Goal: Information Seeking & Learning: Learn about a topic

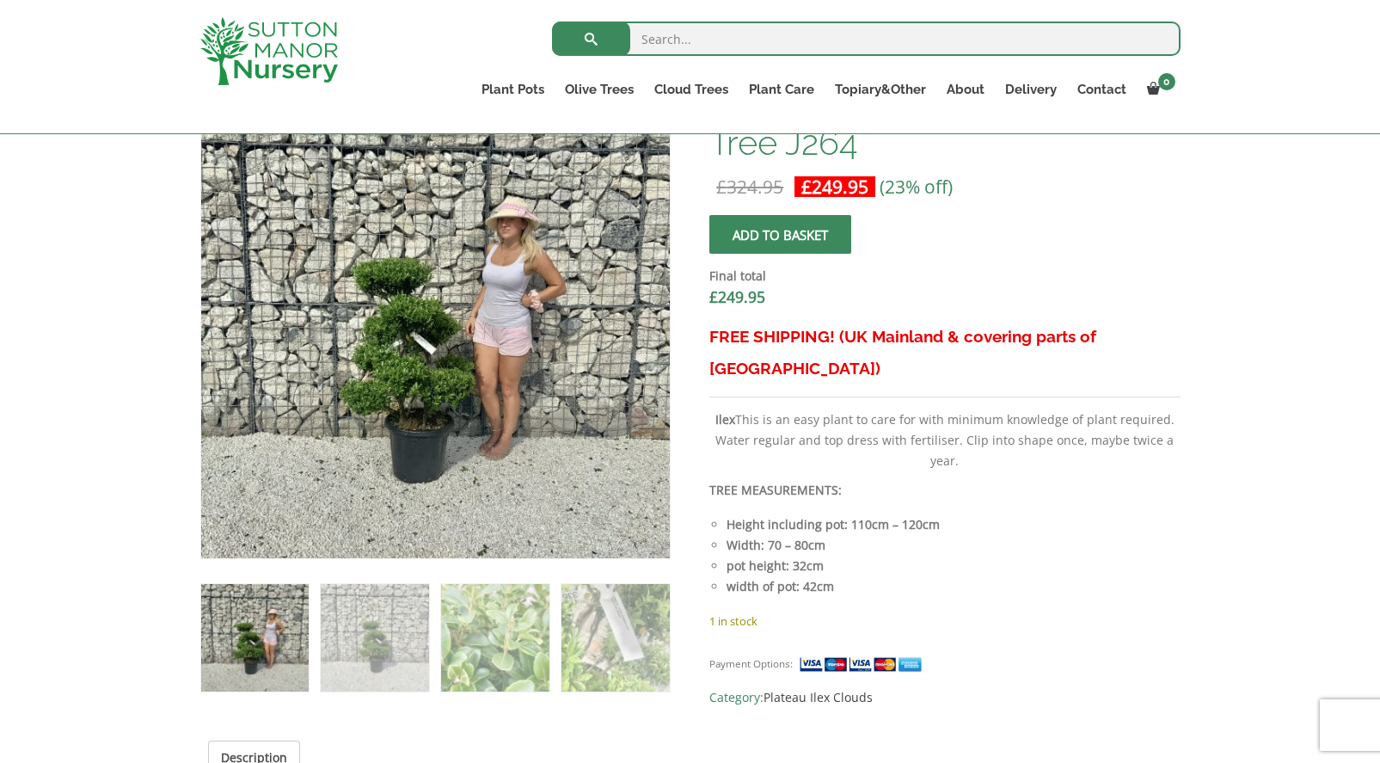
scroll to position [602, 0]
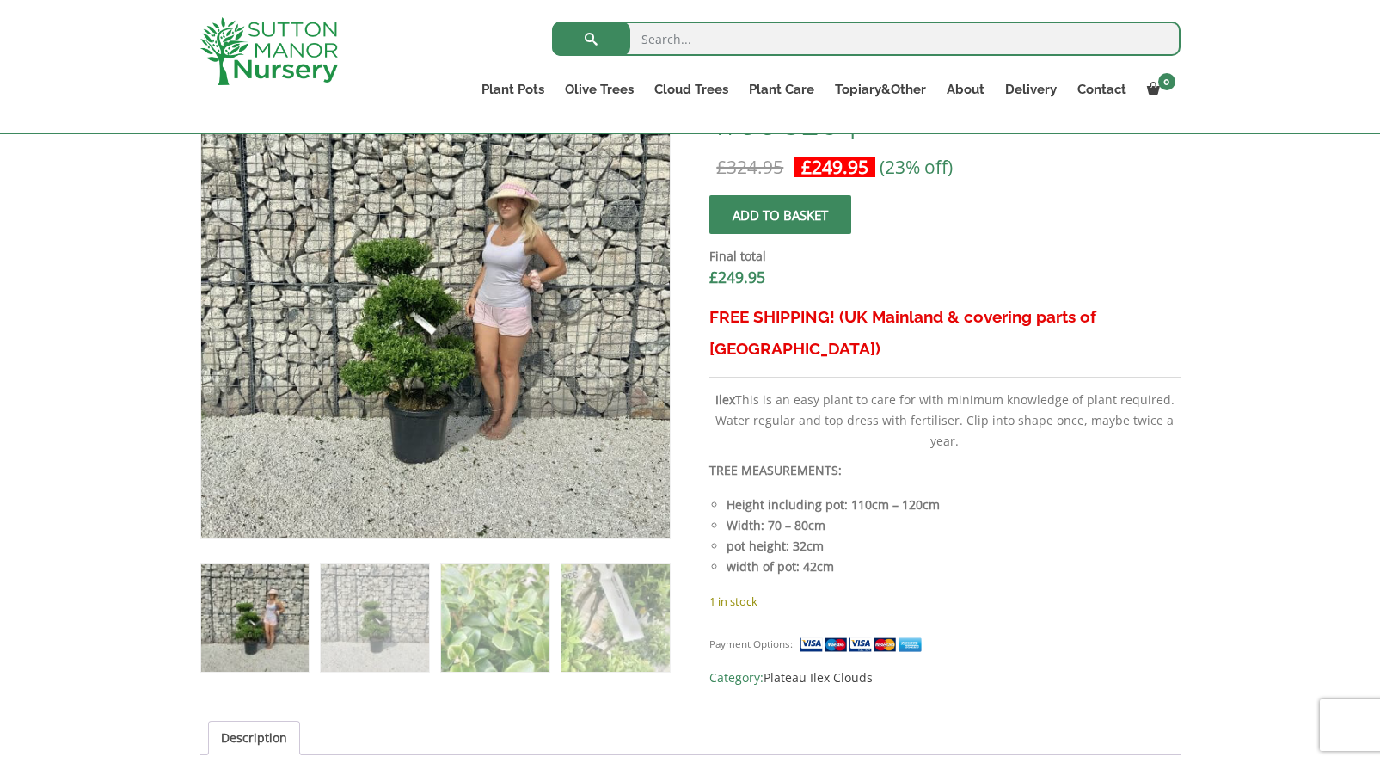
click at [279, 617] on img at bounding box center [254, 617] width 107 height 107
click at [351, 622] on img at bounding box center [374, 617] width 107 height 107
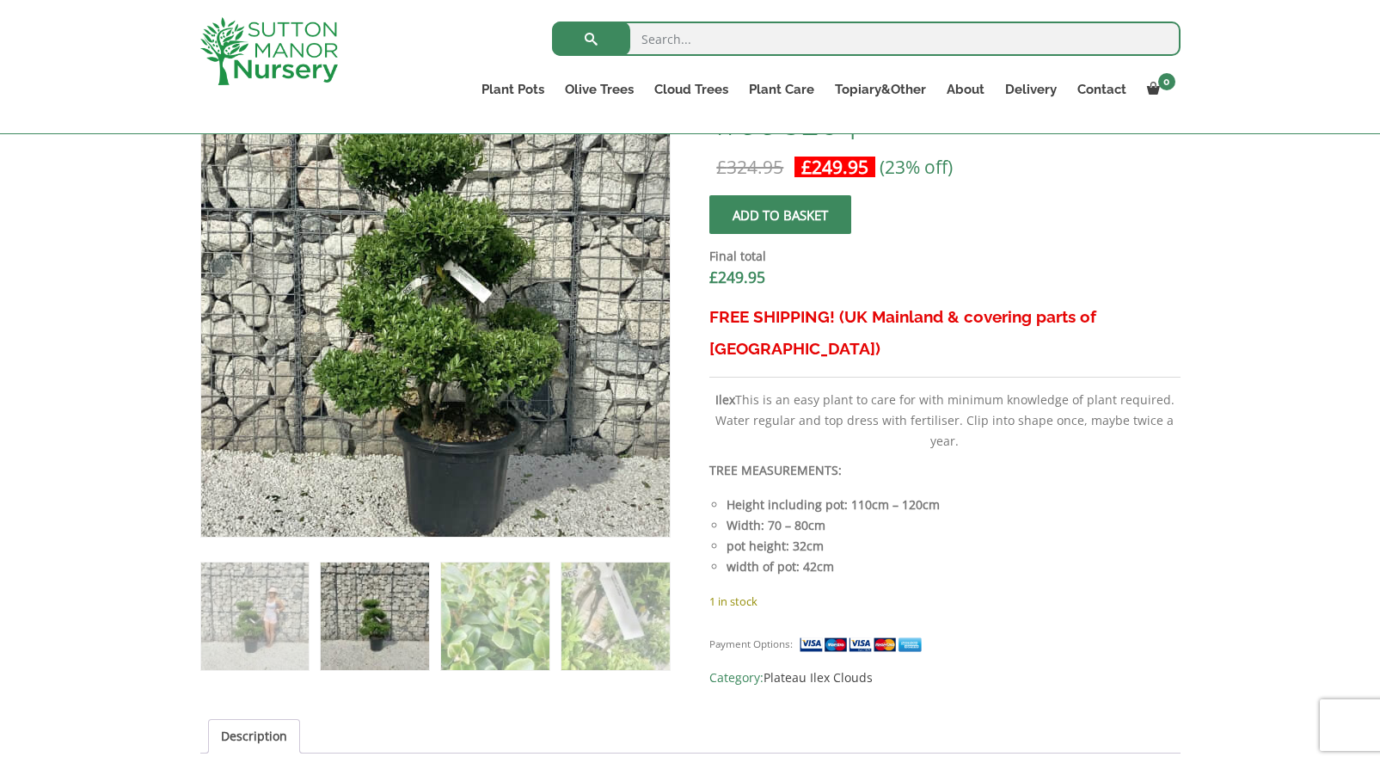
click at [427, 358] on img at bounding box center [442, 260] width 860 height 860
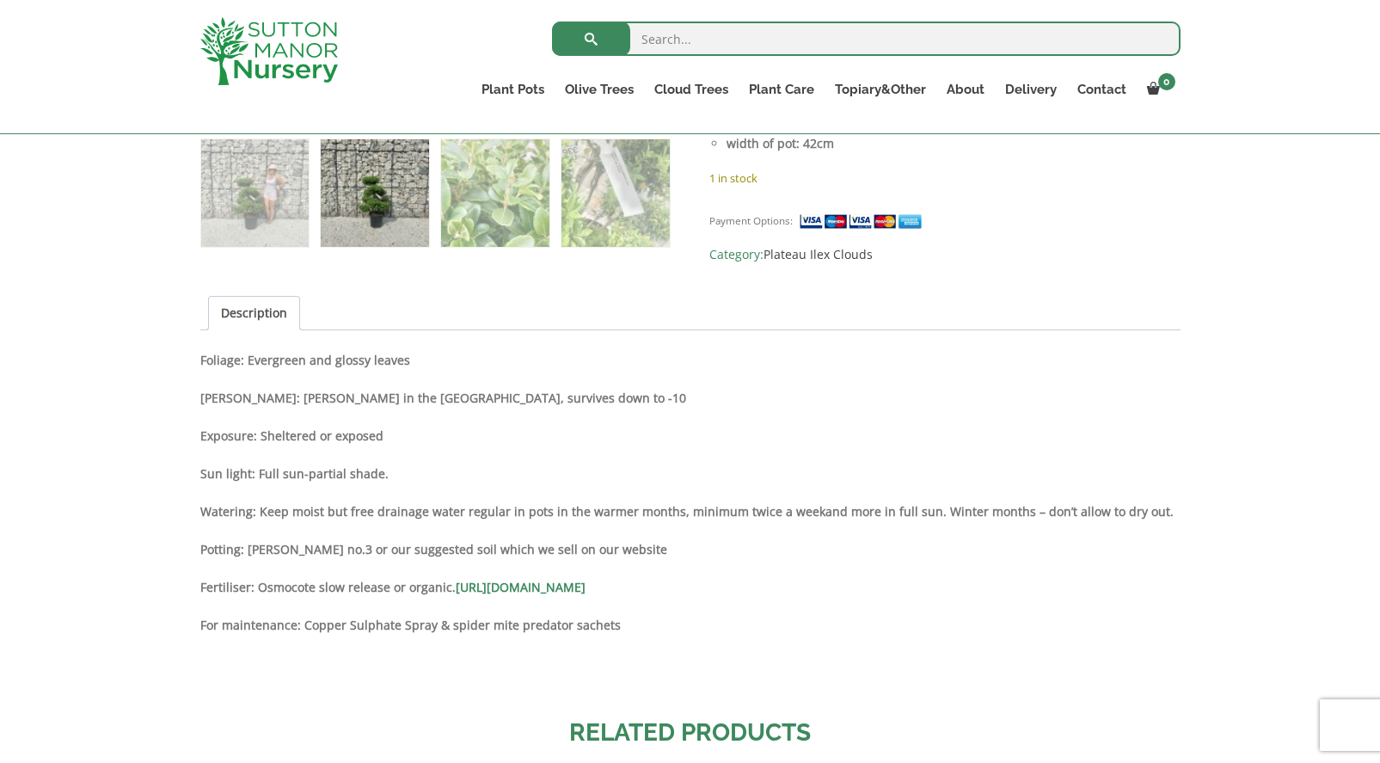
scroll to position [1032, 0]
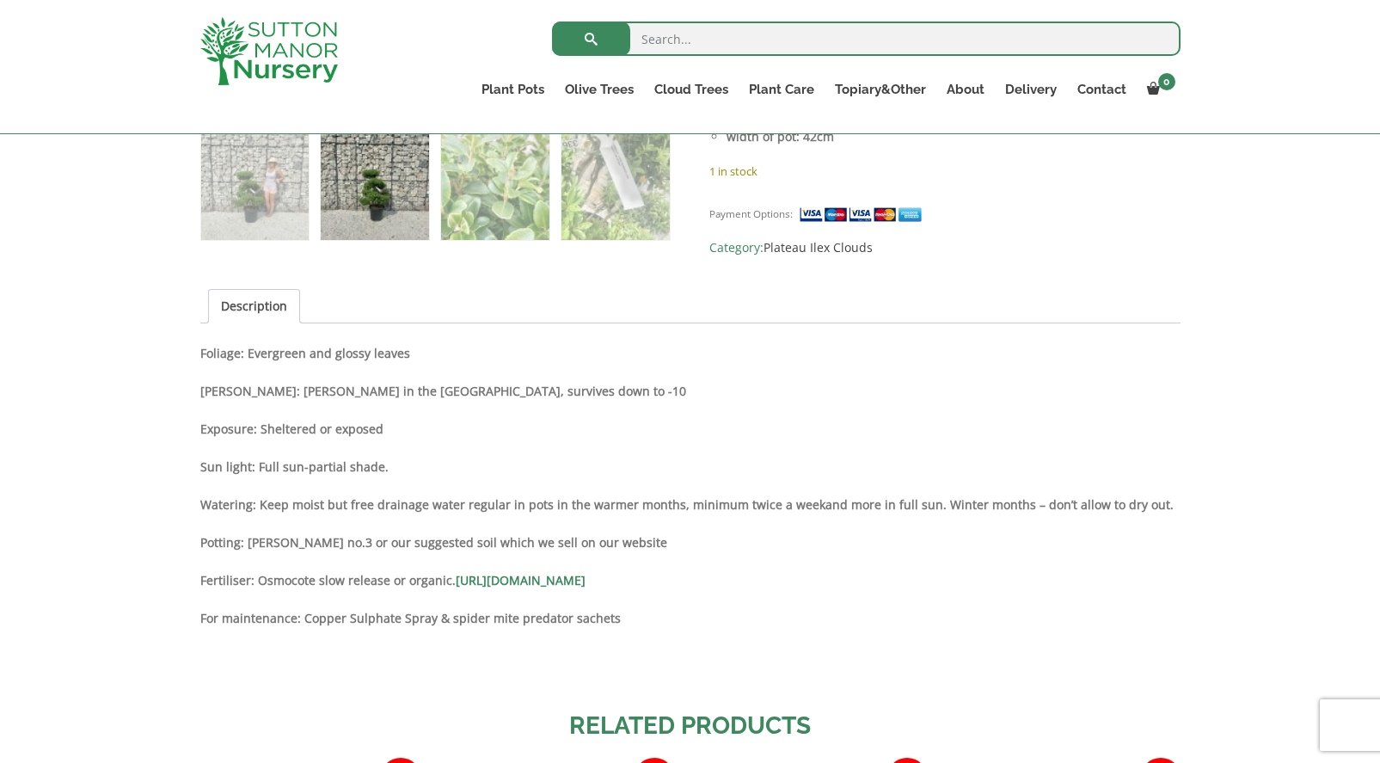
drag, startPoint x: 987, startPoint y: 359, endPoint x: 10, endPoint y: 383, distance: 977.2
click at [10, 383] on div "Add plant food to your order? Please select an option (x1) 1k Bag (£15.00) (x2)…" at bounding box center [690, 281] width 1380 height 1893
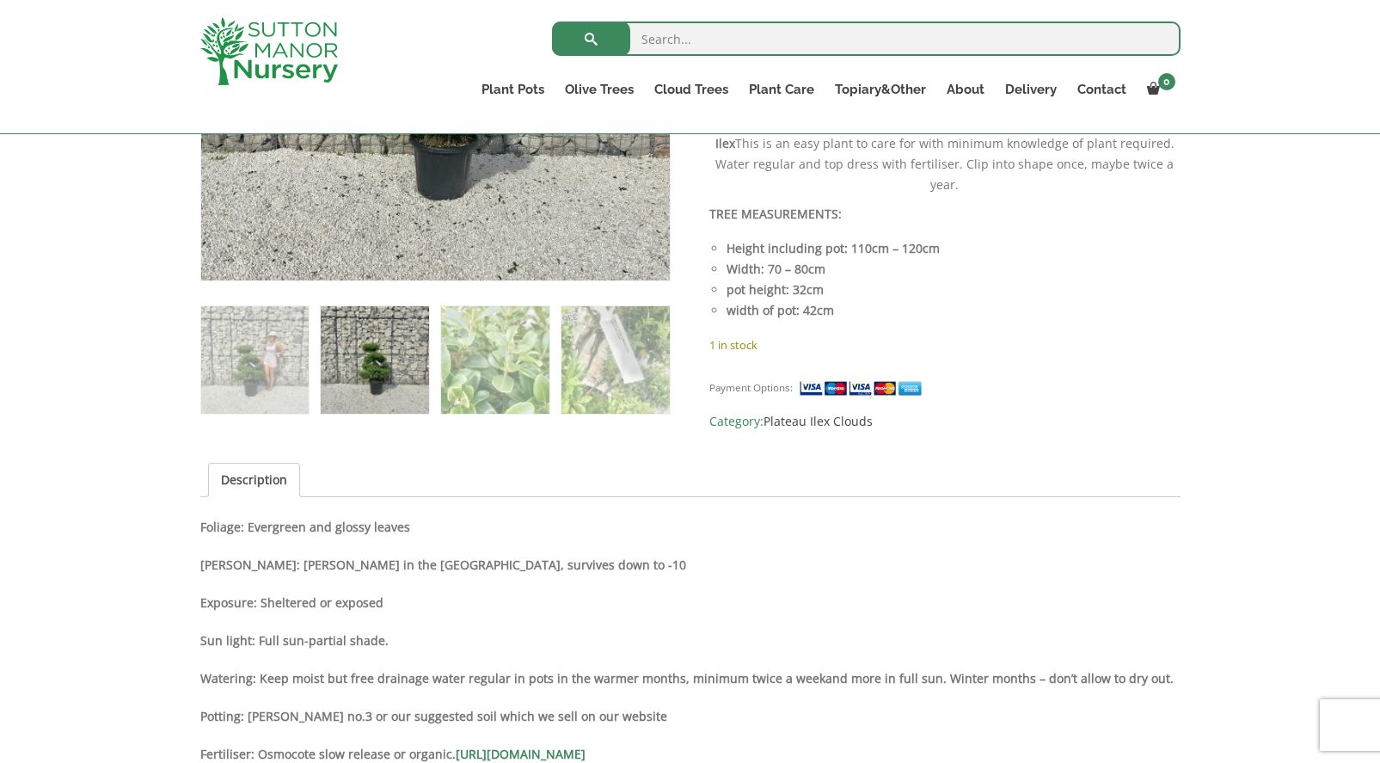
scroll to position [860, 0]
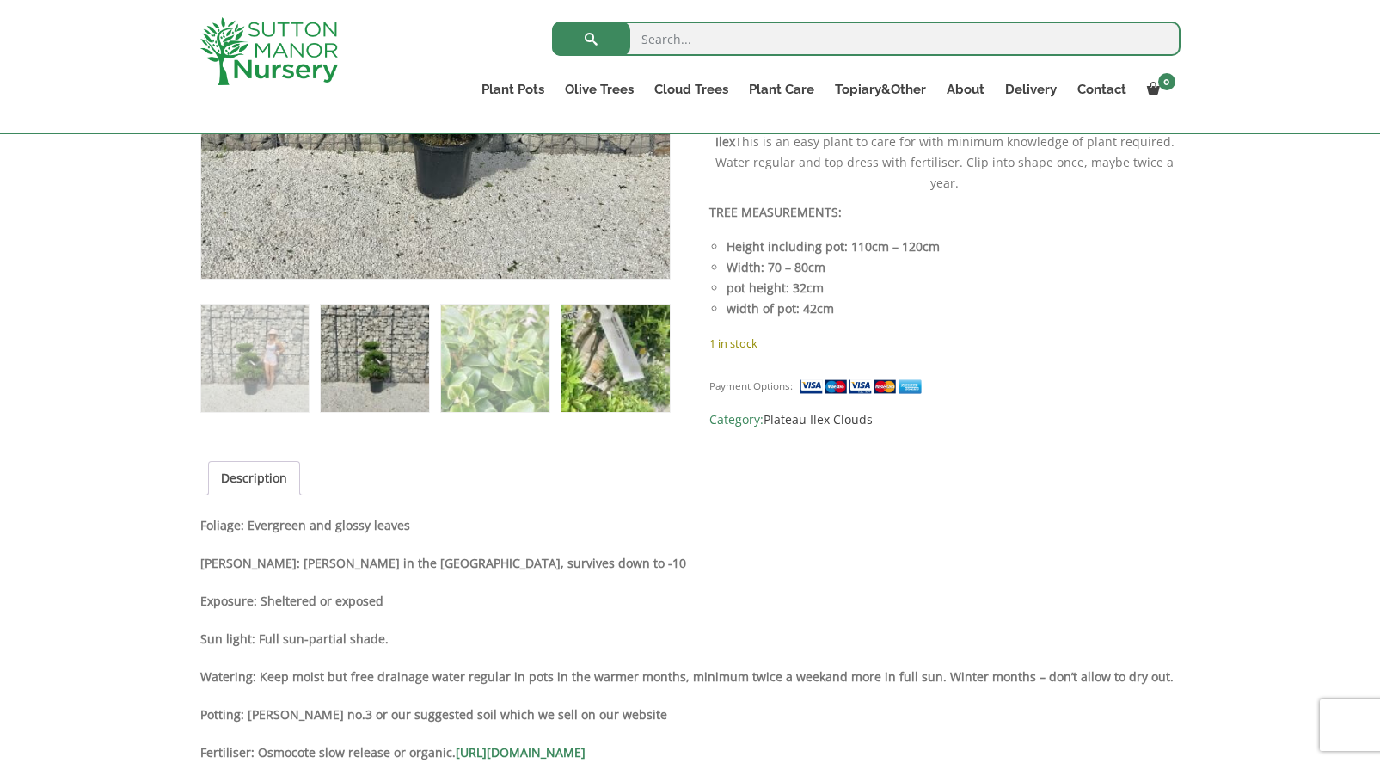
click at [637, 368] on img at bounding box center [615, 357] width 107 height 107
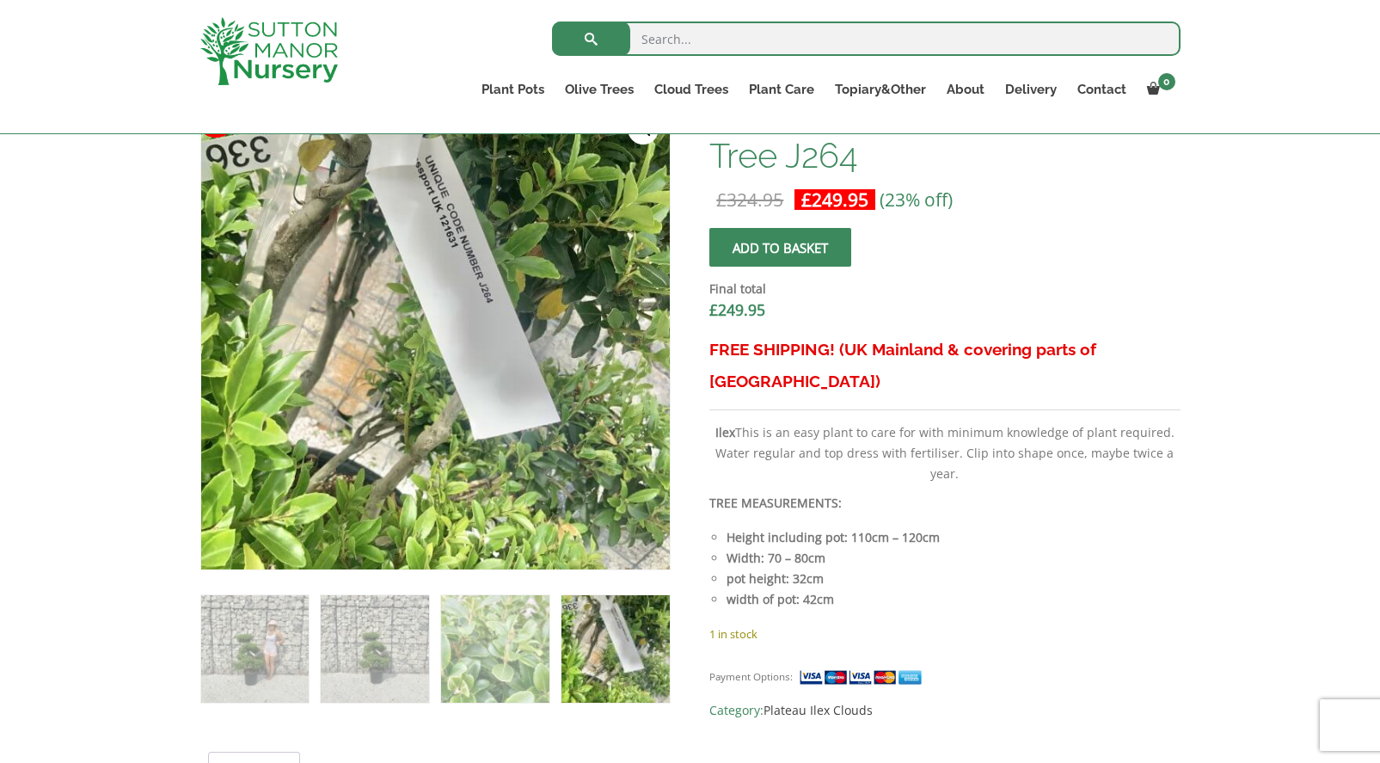
scroll to position [516, 0]
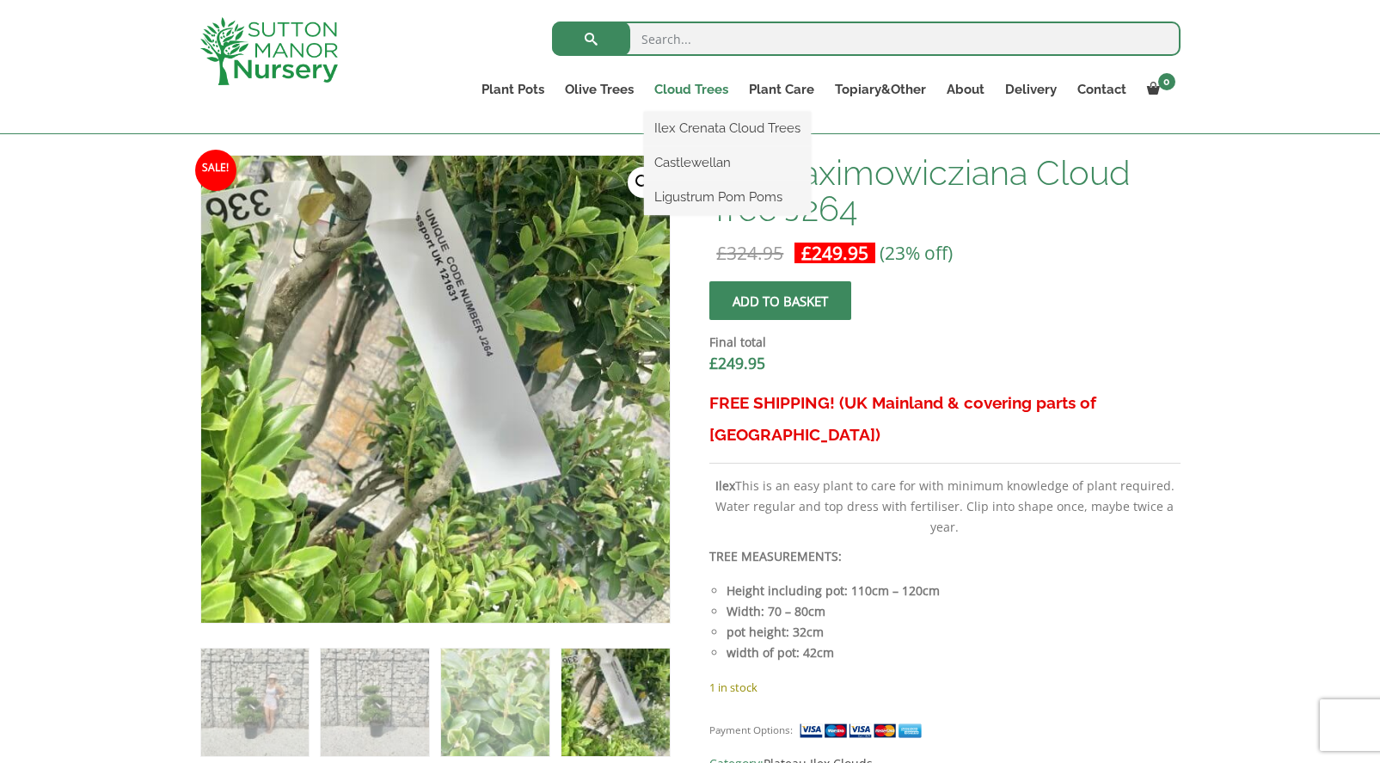
click at [697, 88] on link "Cloud Trees" at bounding box center [691, 89] width 95 height 24
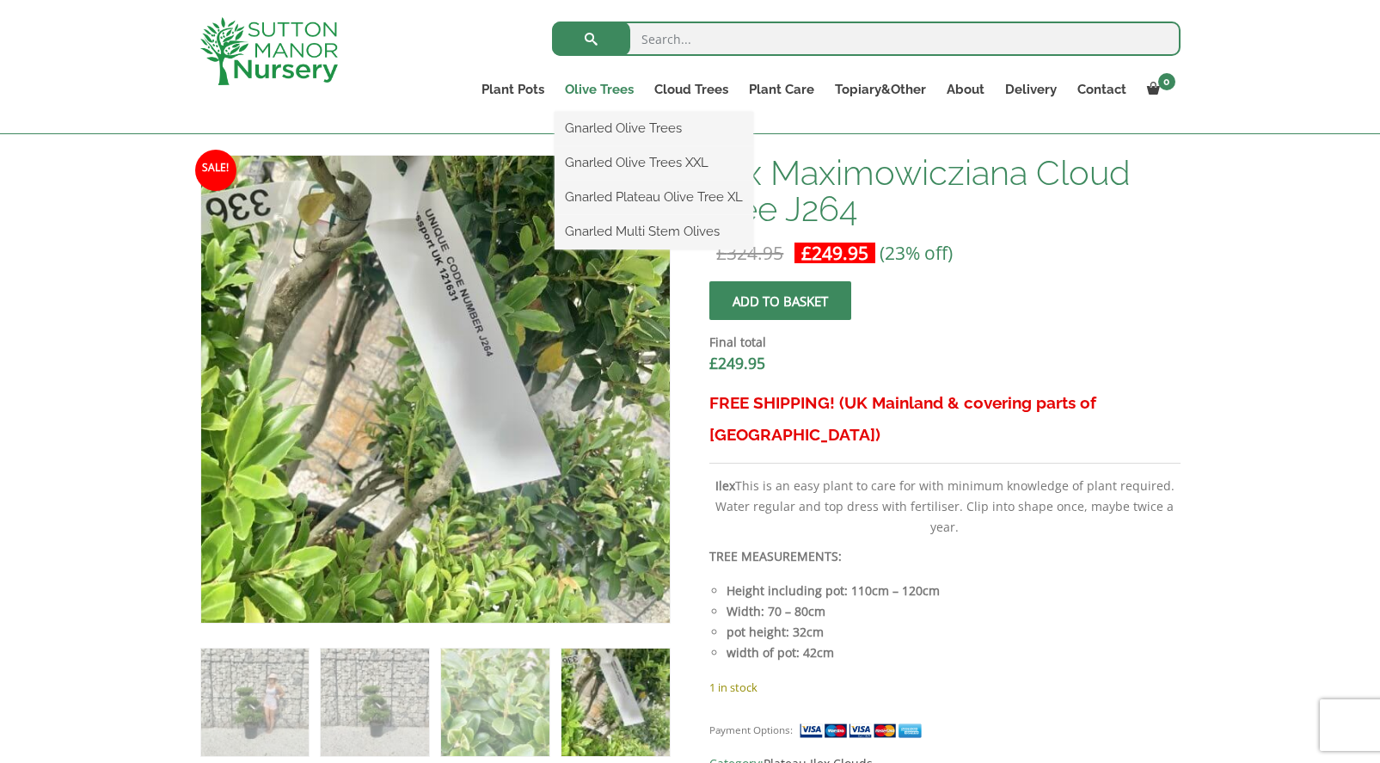
click at [626, 86] on link "Olive Trees" at bounding box center [599, 89] width 89 height 24
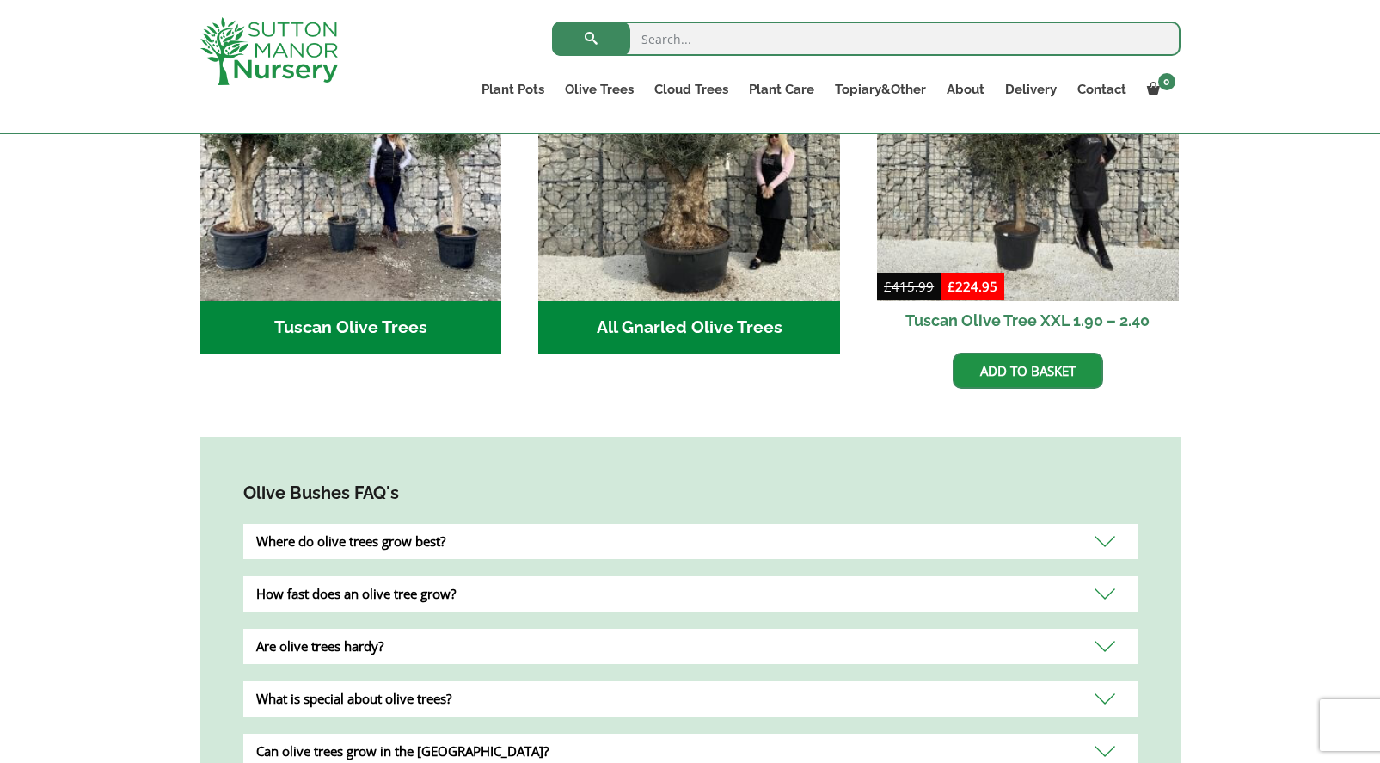
scroll to position [774, 0]
click at [481, 523] on div "Where do olive trees grow best?" at bounding box center [690, 540] width 894 height 35
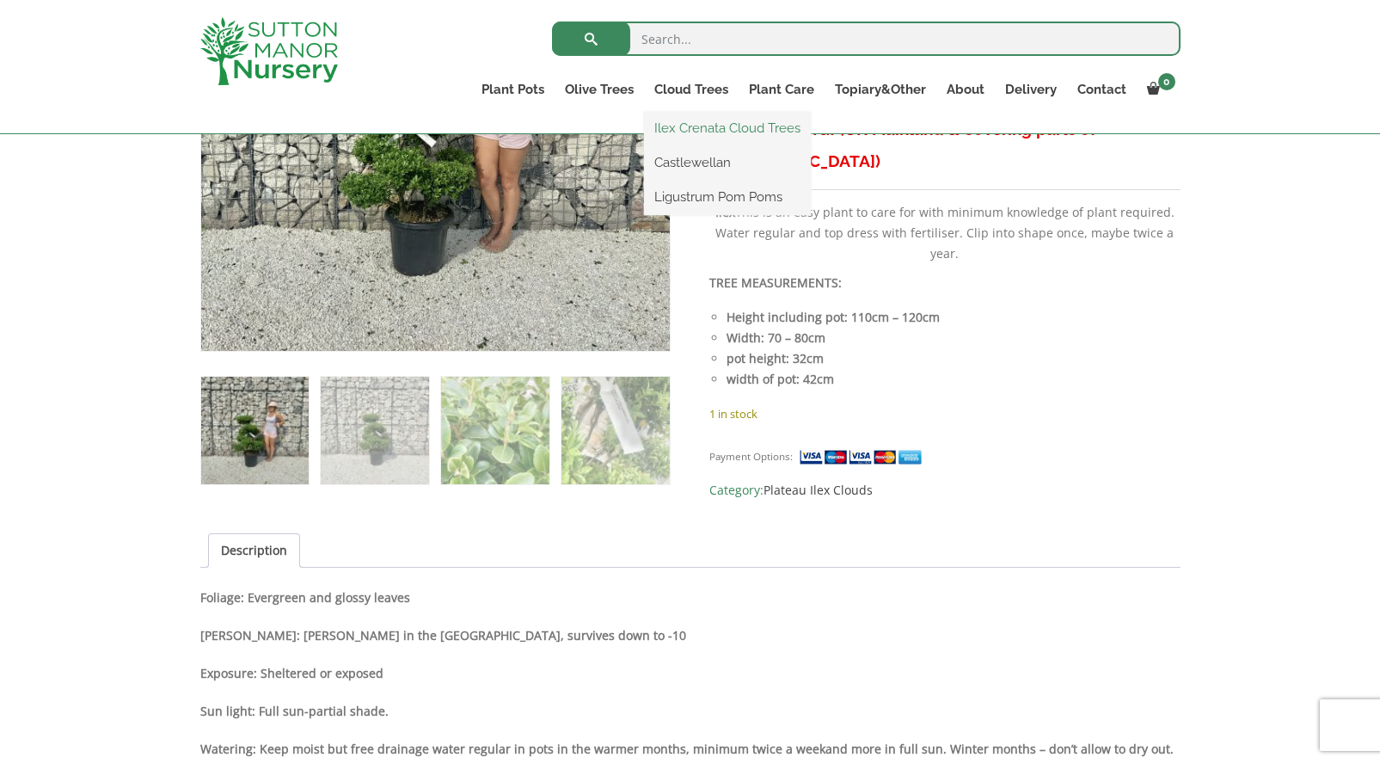
click at [704, 122] on link "Ilex Crenata Cloud Trees" at bounding box center [727, 128] width 167 height 26
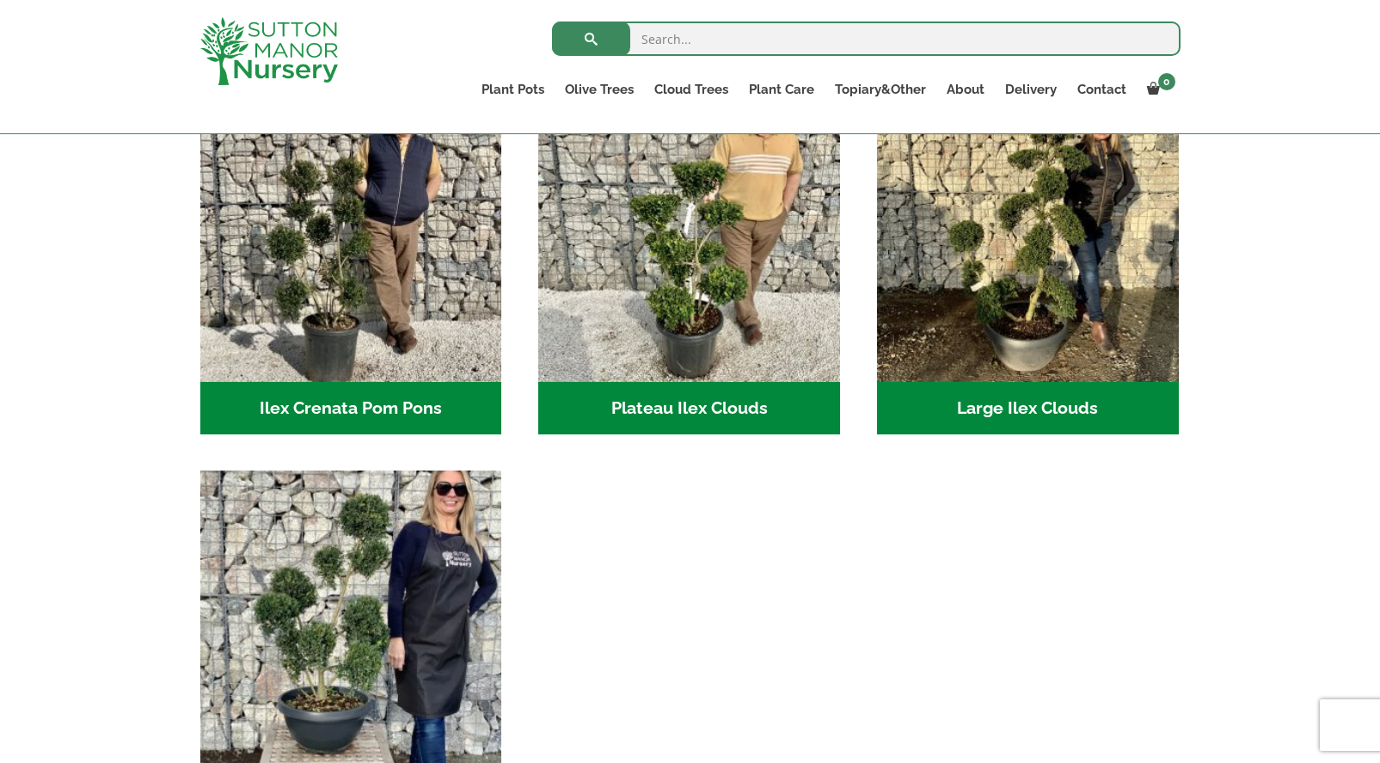
scroll to position [344, 0]
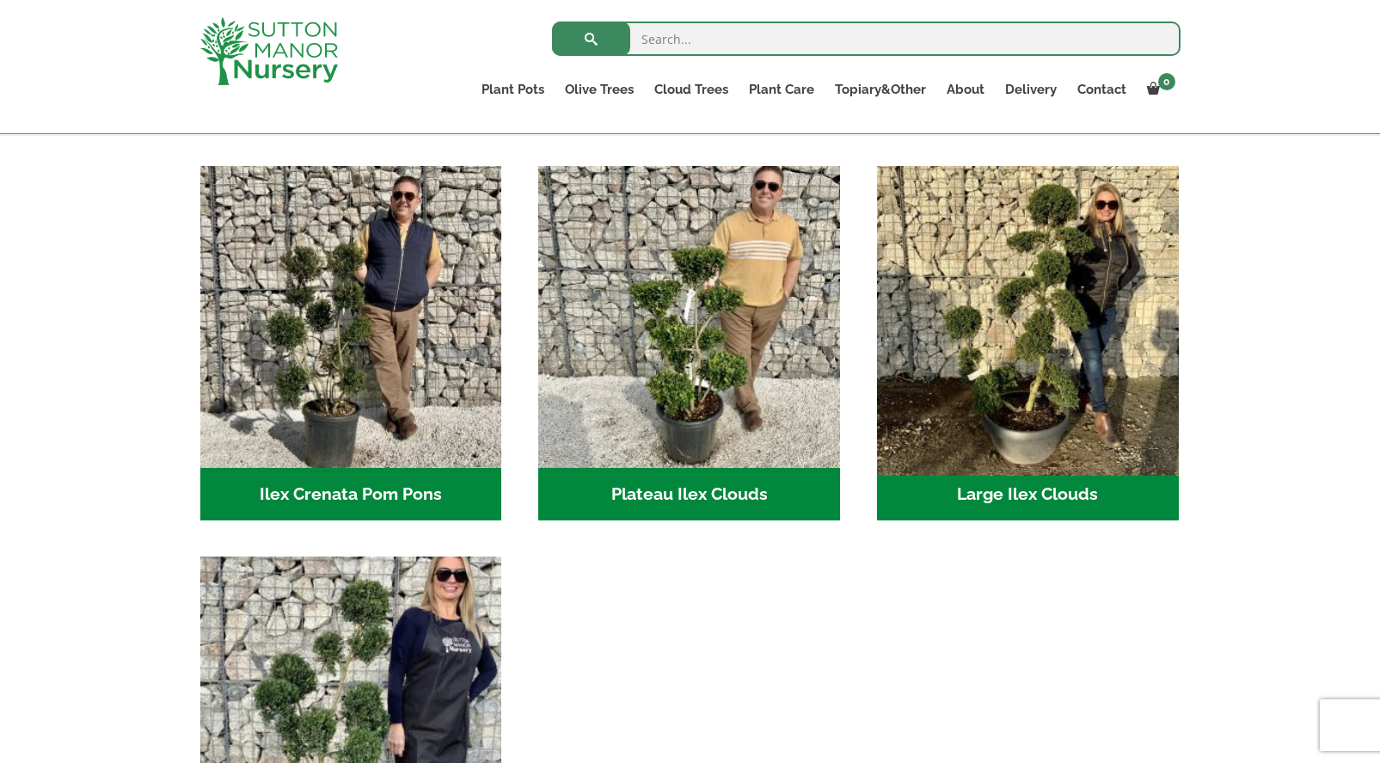
click at [1032, 288] on img "Visit product category Large Ilex Clouds" at bounding box center [1027, 316] width 316 height 316
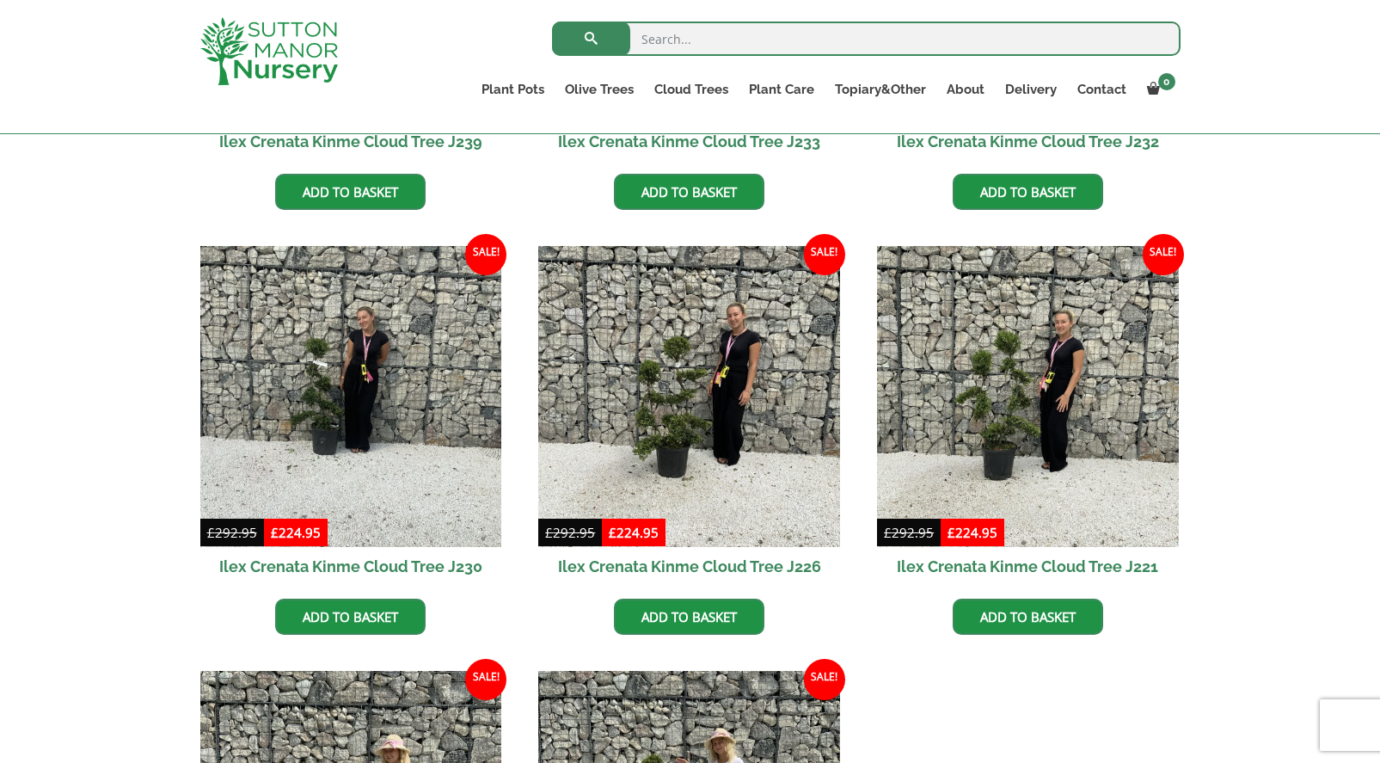
scroll to position [774, 0]
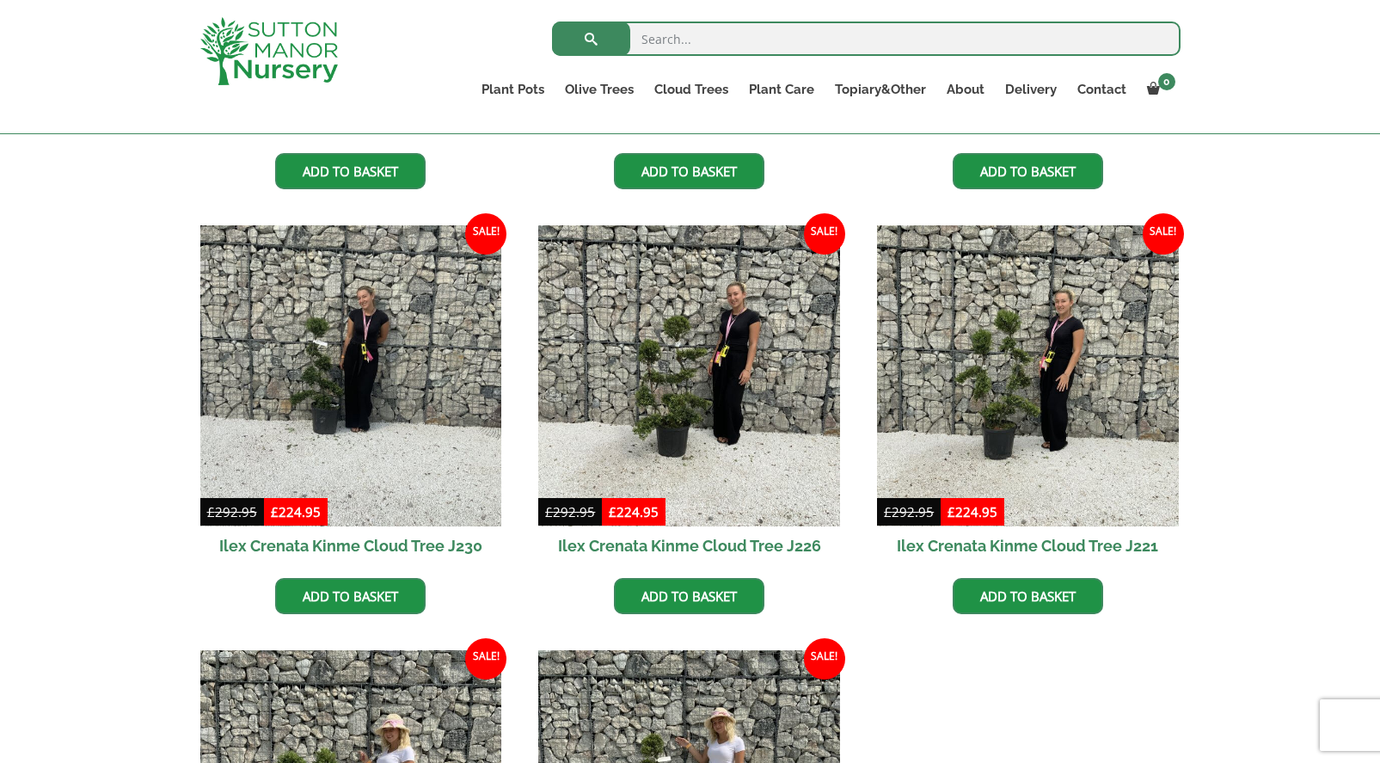
drag, startPoint x: 0, startPoint y: 0, endPoint x: 63, endPoint y: 352, distance: 357.3
click at [63, 352] on div "Ilex Crenata Cloud Trees Small Ilex Clouds Large Ilex Clouds Ilex Crenata Pom P…" at bounding box center [690, 429] width 1380 height 1447
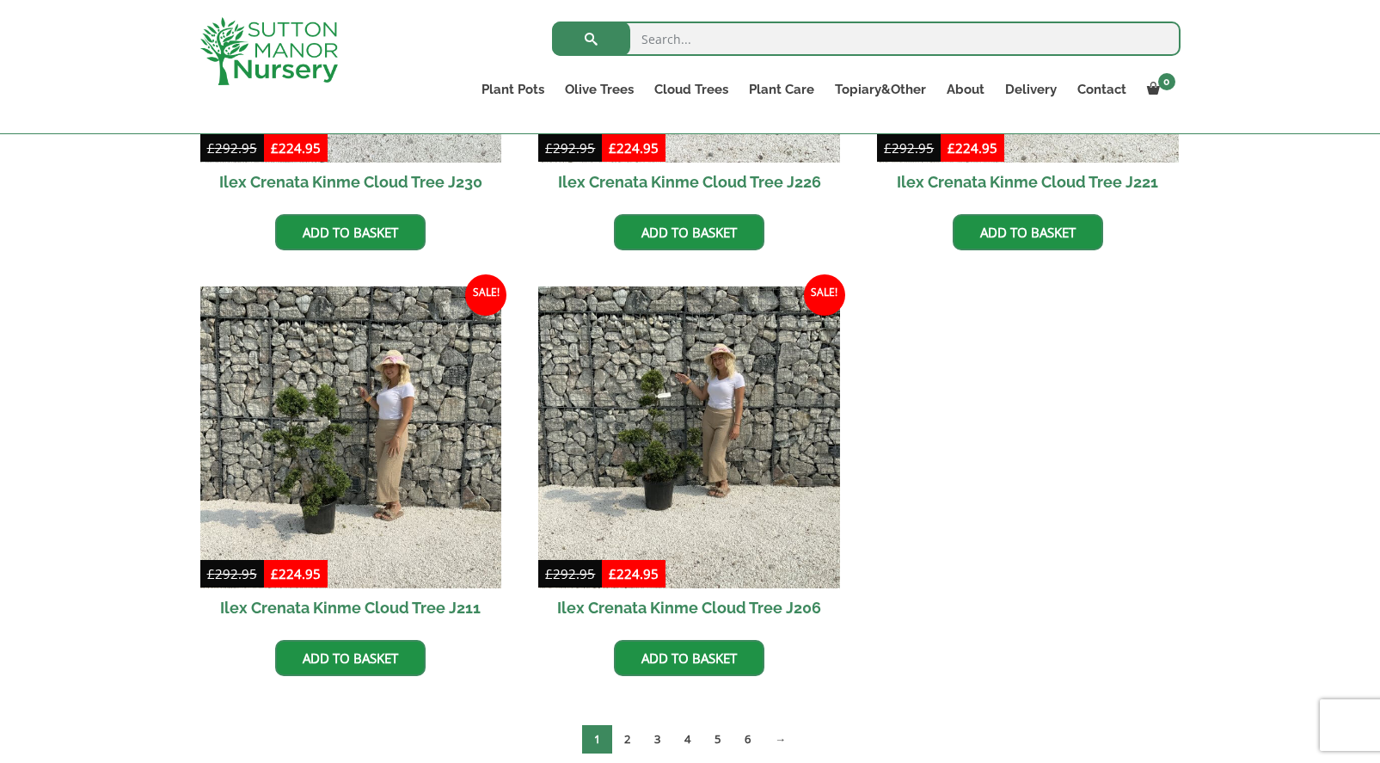
scroll to position [1118, 0]
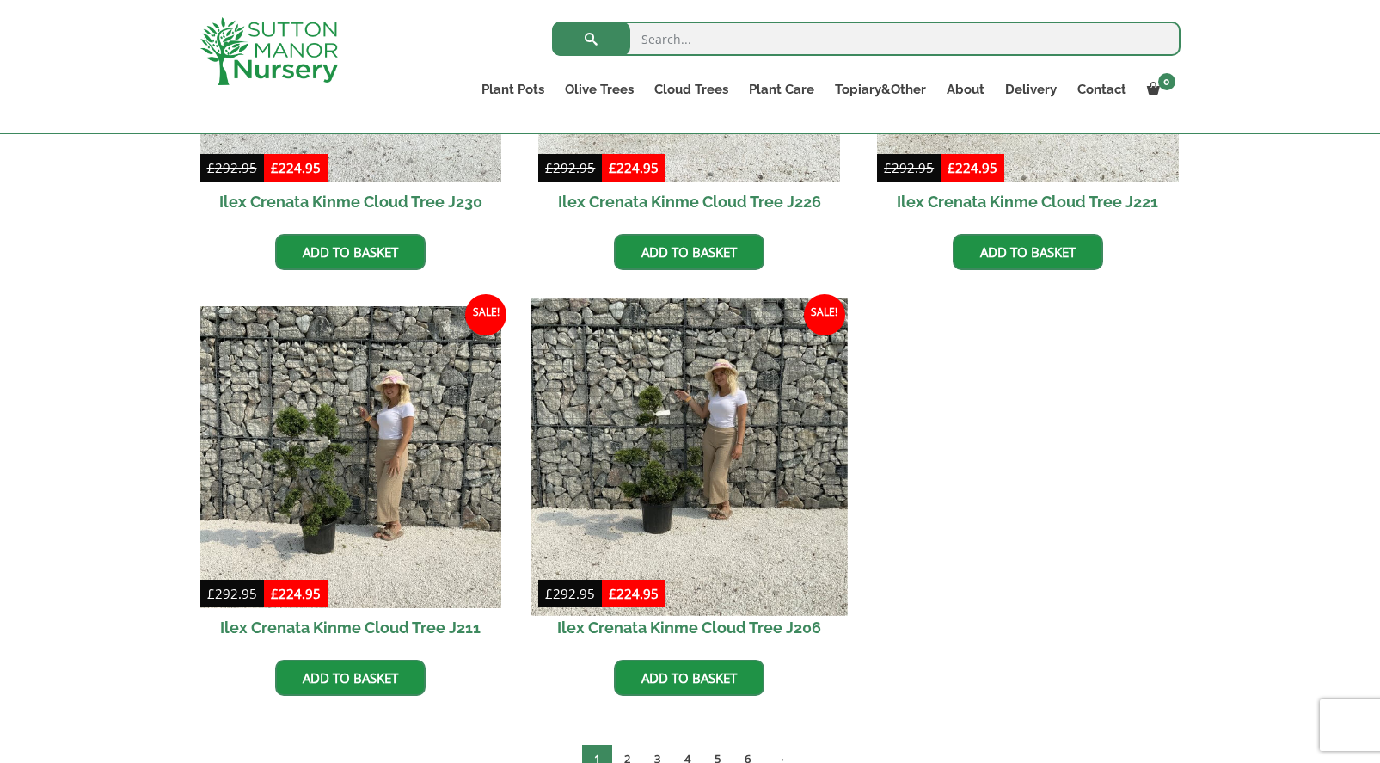
click at [660, 441] on img at bounding box center [689, 456] width 316 height 316
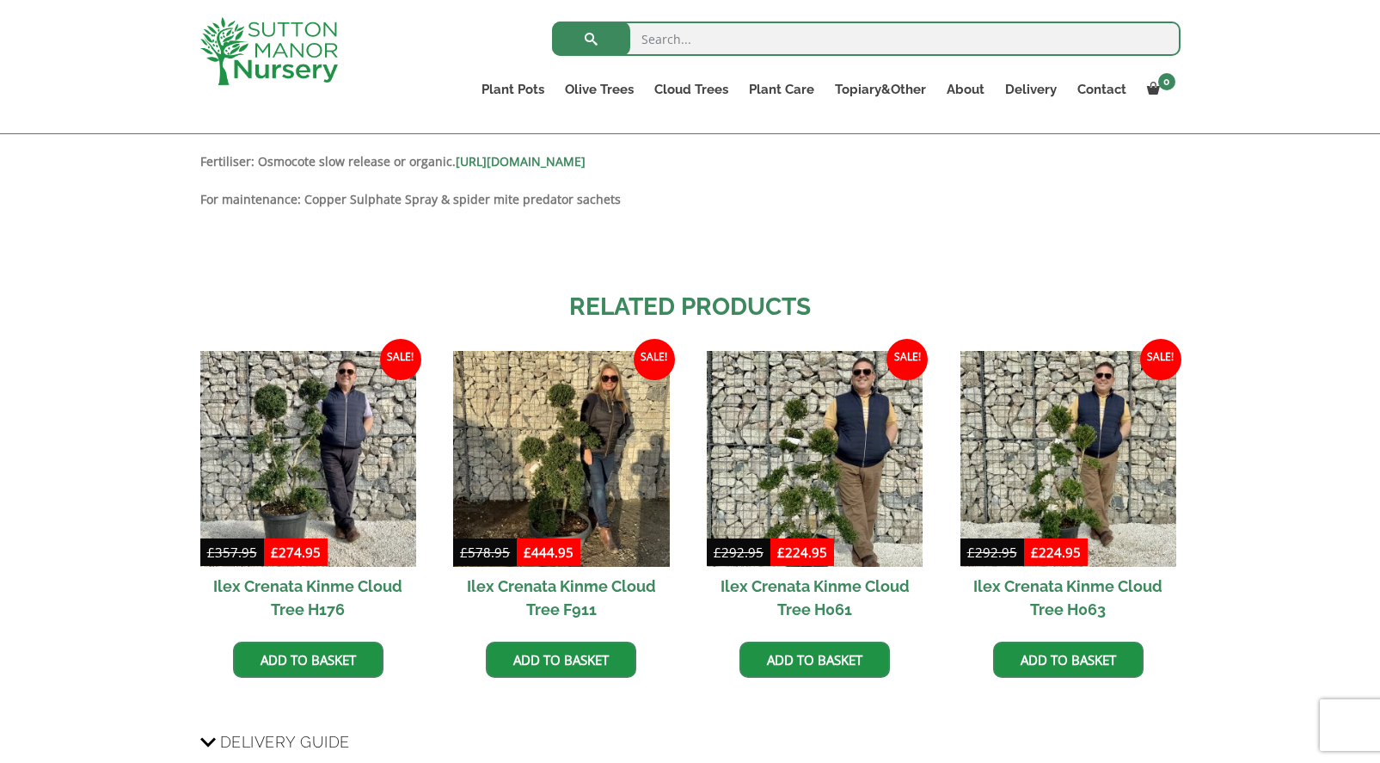
scroll to position [1462, 0]
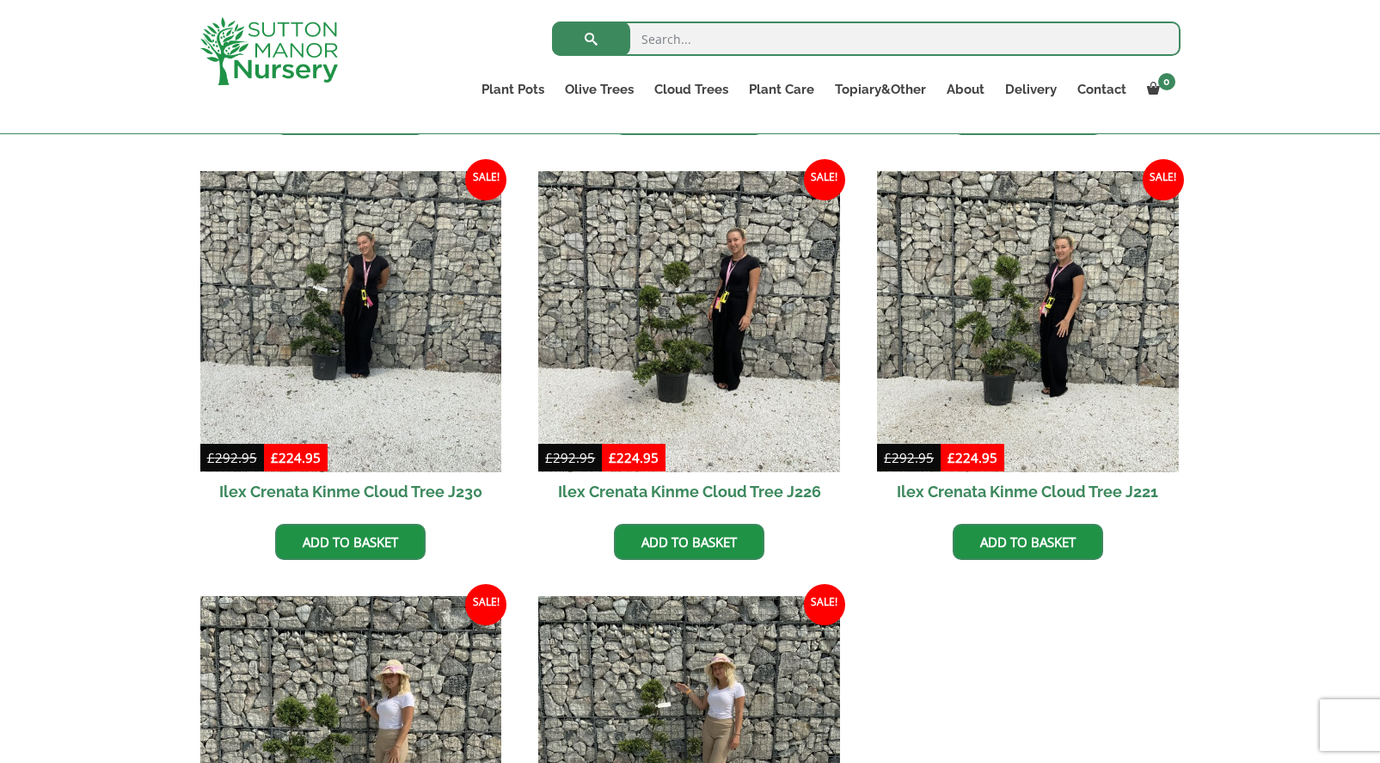
scroll to position [767, 0]
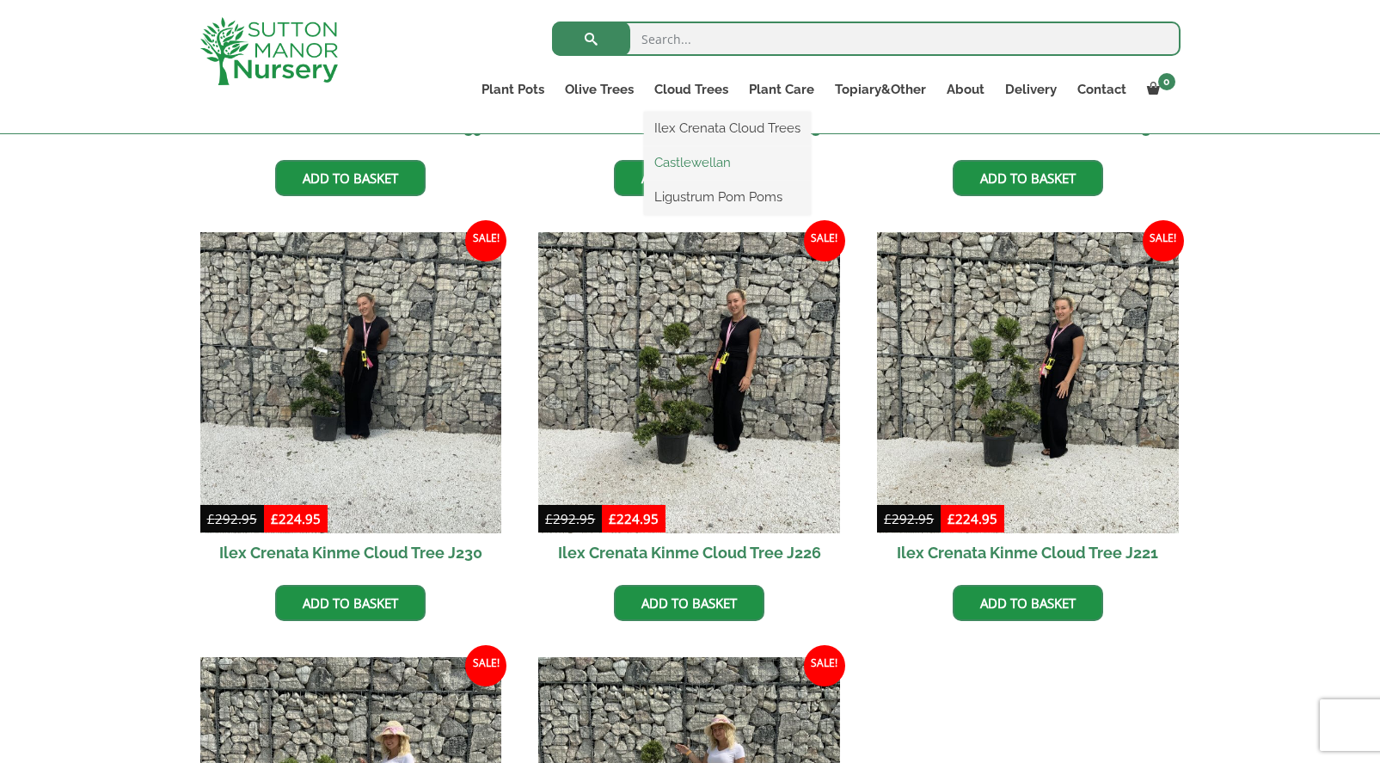
click at [706, 167] on link "Castlewellan" at bounding box center [727, 163] width 167 height 26
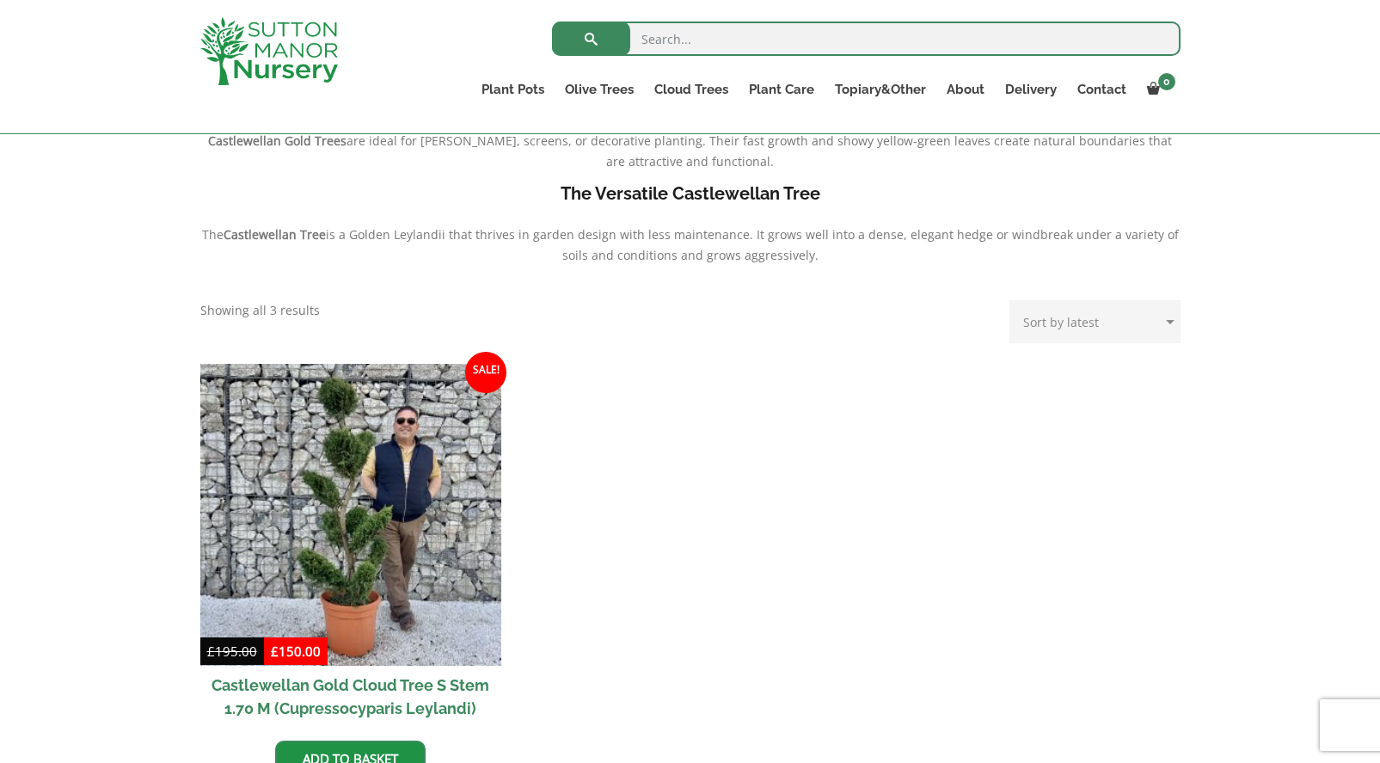
scroll to position [516, 0]
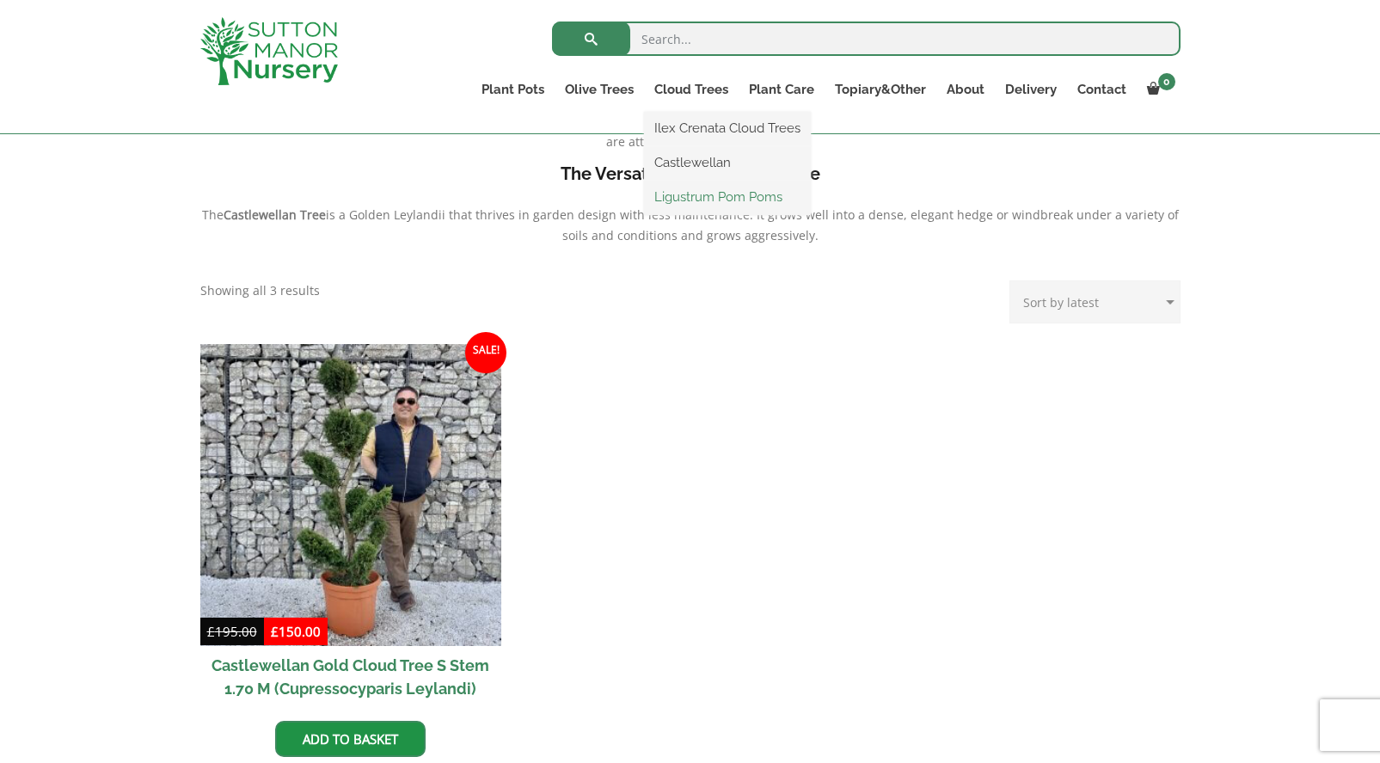
click at [714, 189] on link "Ligustrum Pom Poms" at bounding box center [727, 197] width 167 height 26
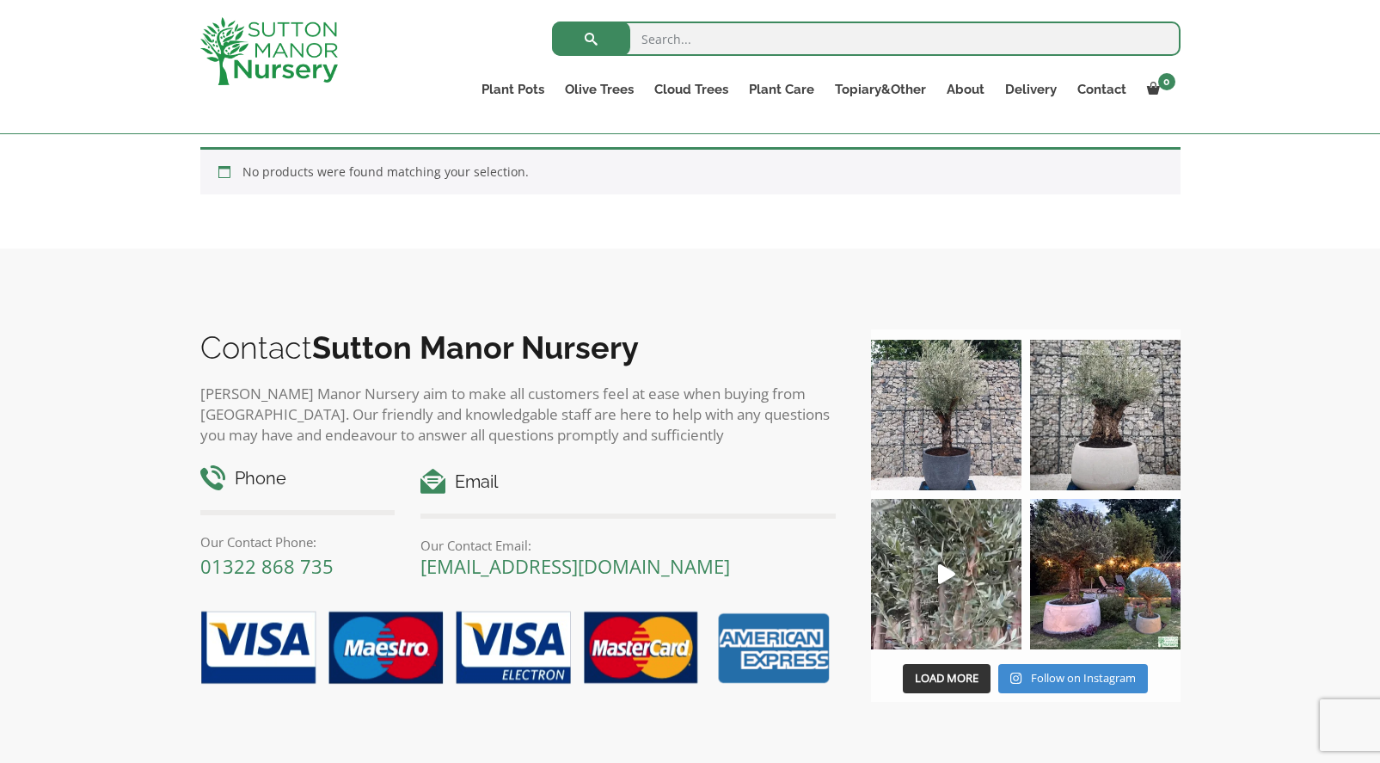
scroll to position [716, 0]
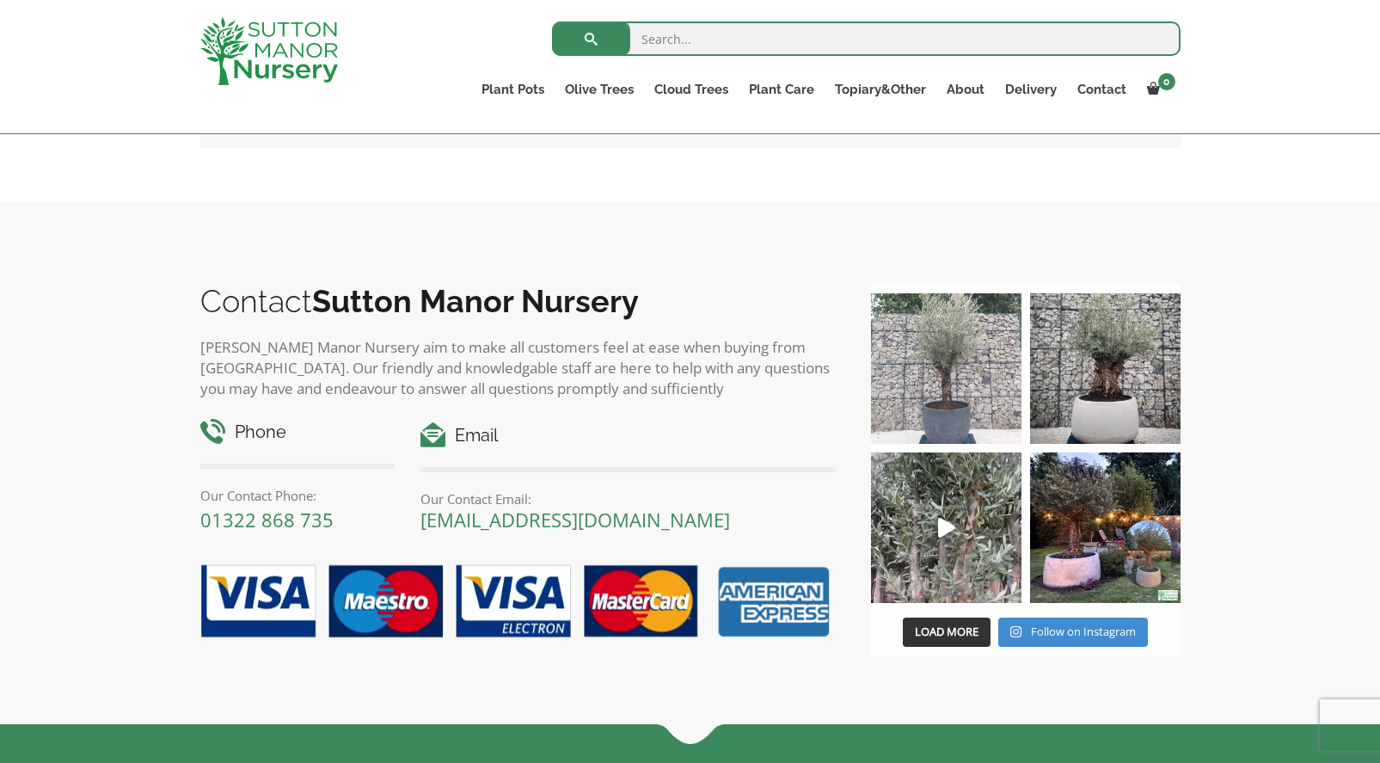
click at [944, 377] on img at bounding box center [946, 368] width 150 height 150
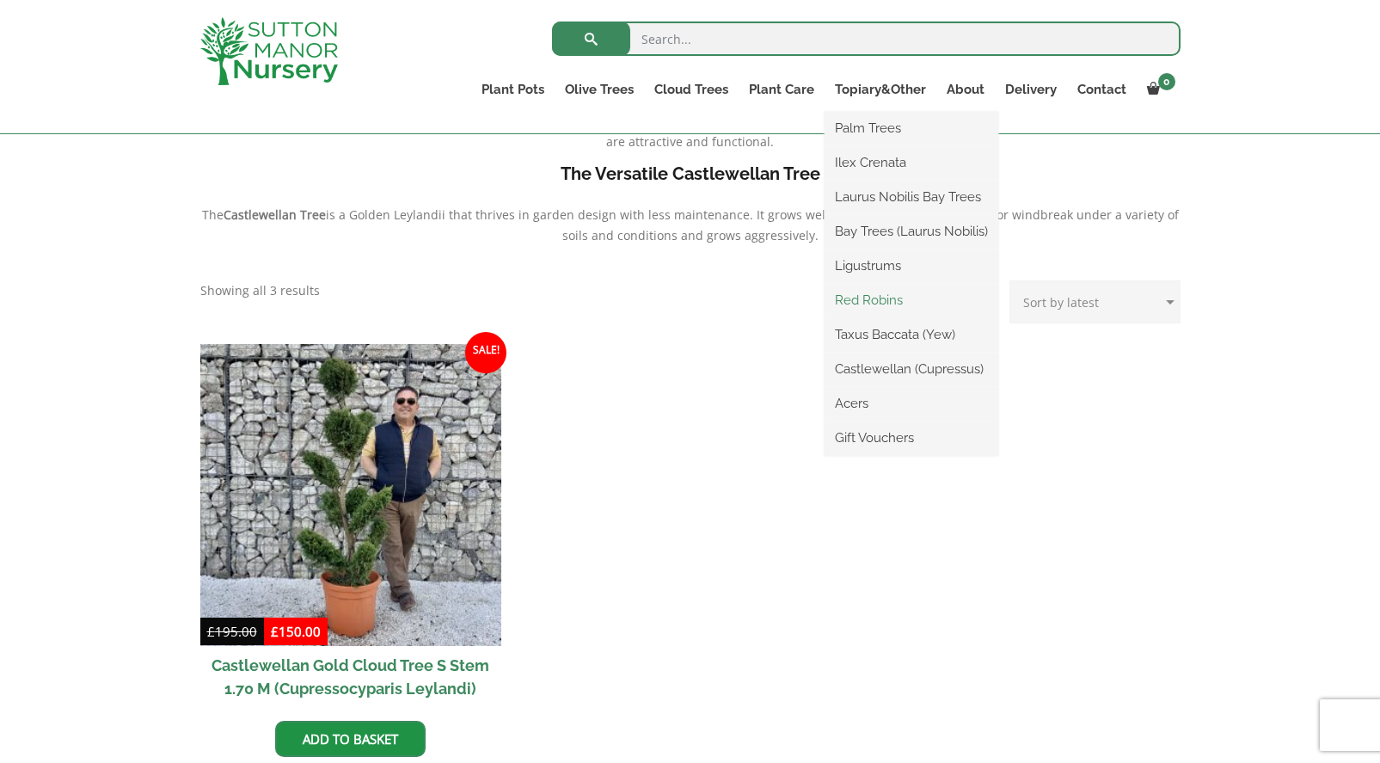
click at [877, 292] on link "Red Robins" at bounding box center [912, 300] width 174 height 26
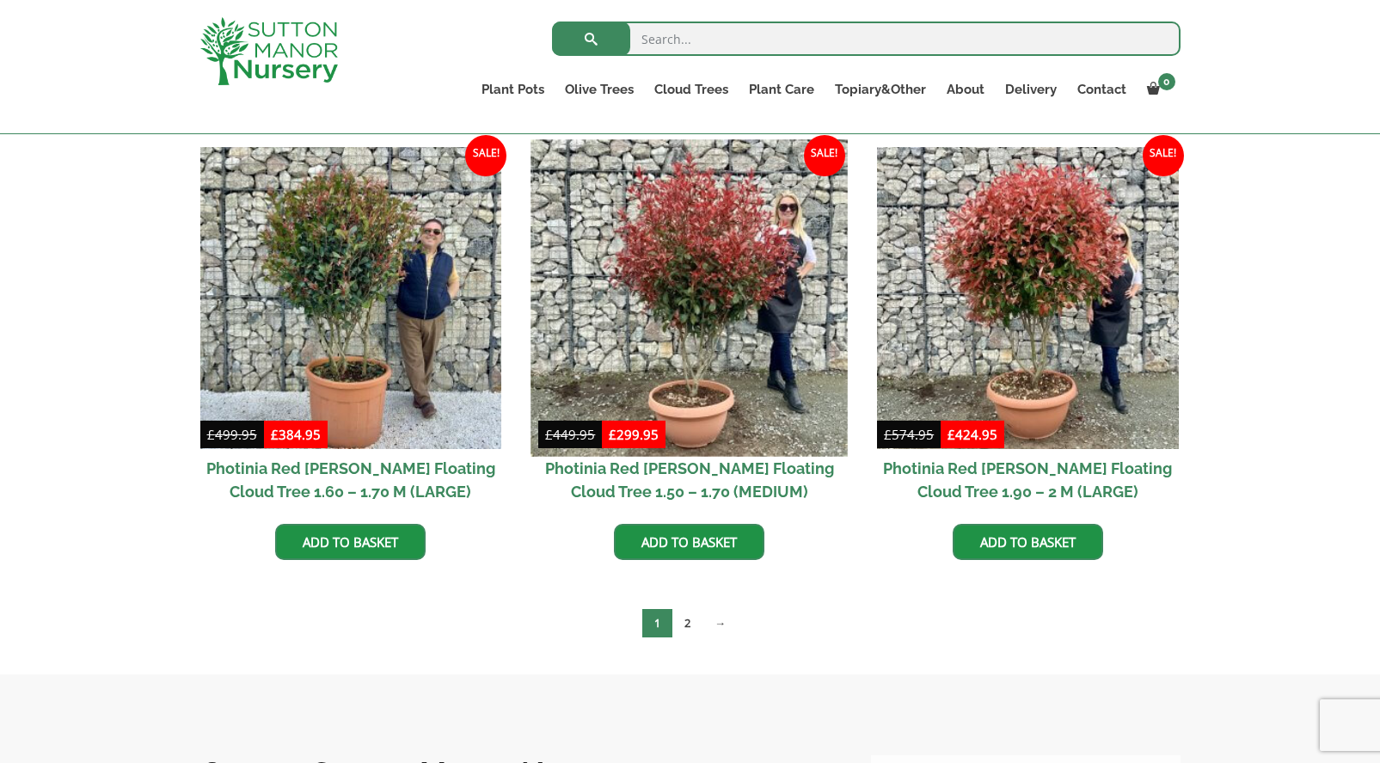
scroll to position [688, 0]
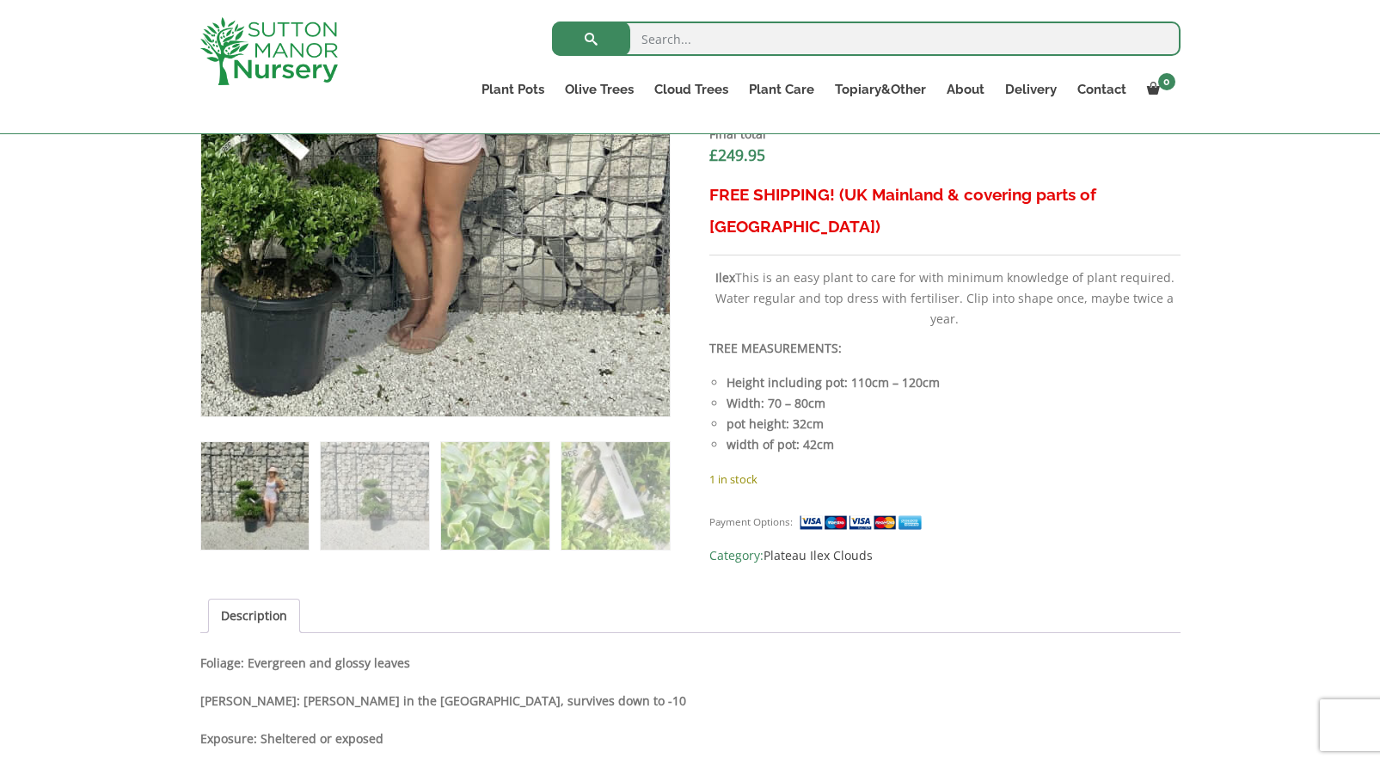
scroll to position [703, 0]
